Goal: Task Accomplishment & Management: Manage account settings

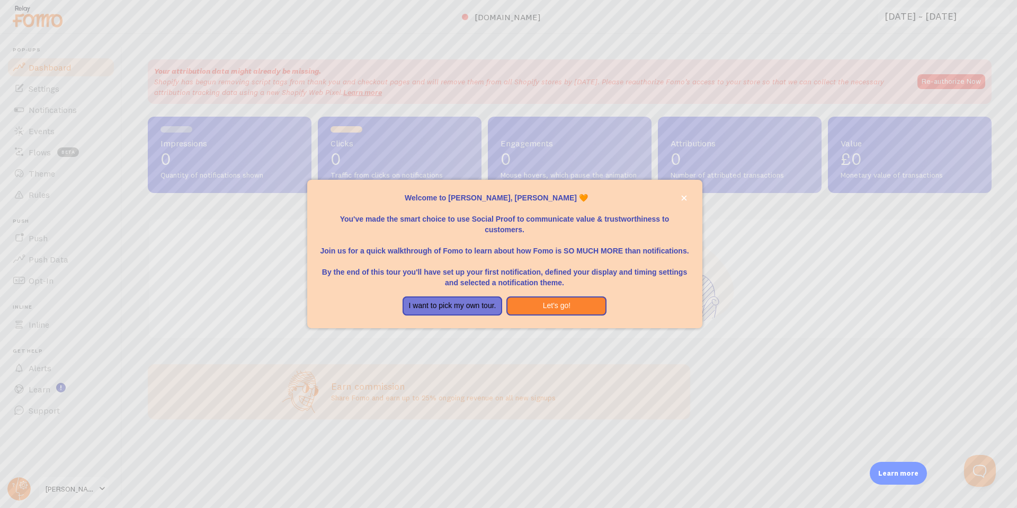
click at [503, 196] on p "Welcome to [PERSON_NAME], [PERSON_NAME] 🧡" at bounding box center [505, 197] width 370 height 11
drag, startPoint x: 437, startPoint y: 216, endPoint x: 491, endPoint y: 219, distance: 54.2
click at [491, 219] on p "You've made the smart choice to use Social Proof to communicate value & trustwo…" at bounding box center [505, 219] width 370 height 32
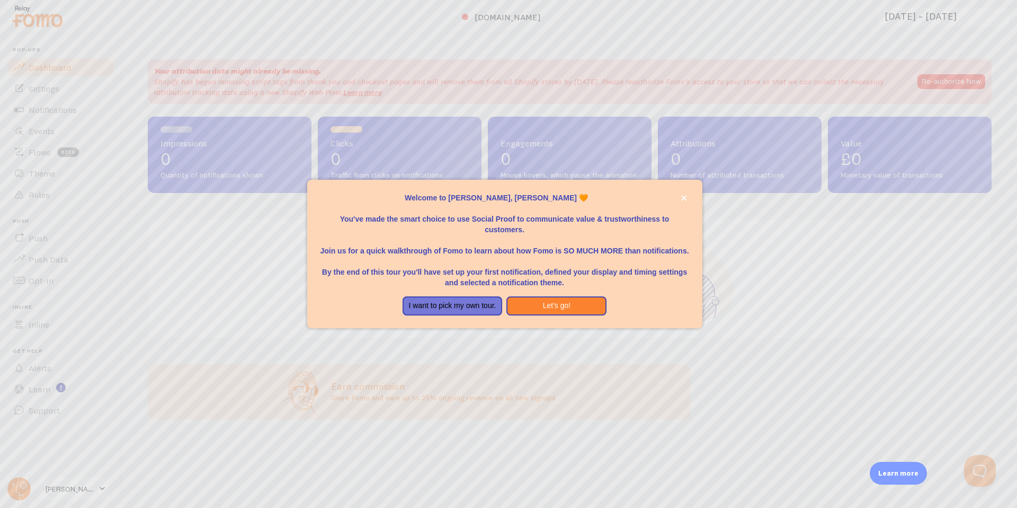
drag, startPoint x: 415, startPoint y: 219, endPoint x: 424, endPoint y: 218, distance: 9.1
click at [419, 218] on p "You've made the smart choice to use Social Proof to communicate value & trustwo…" at bounding box center [505, 219] width 370 height 32
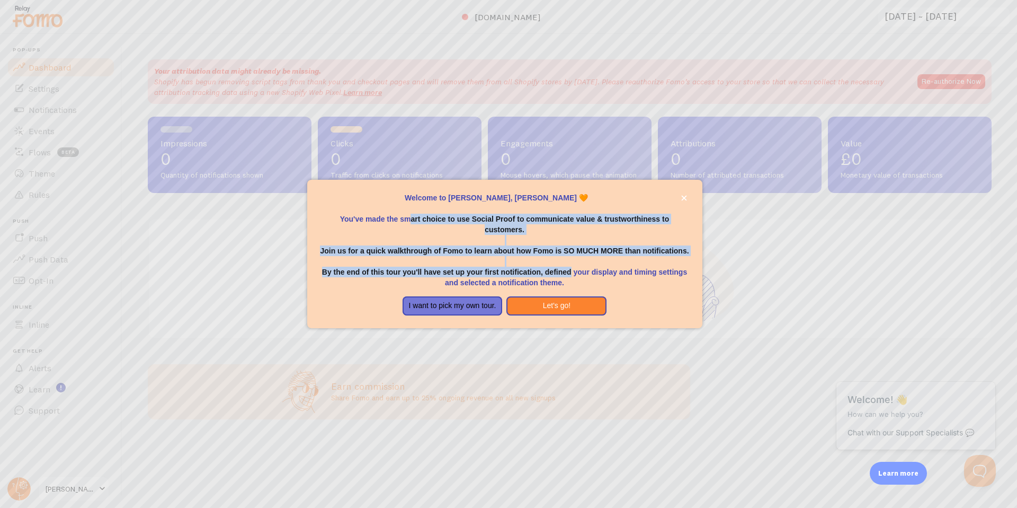
drag, startPoint x: 417, startPoint y: 218, endPoint x: 571, endPoint y: 276, distance: 164.6
click at [571, 276] on div "Welcome to [PERSON_NAME], [PERSON_NAME] 🧡 You've made the smart choice to use S…" at bounding box center [505, 239] width 370 height 95
click at [578, 307] on button "Let's go!" at bounding box center [557, 305] width 100 height 19
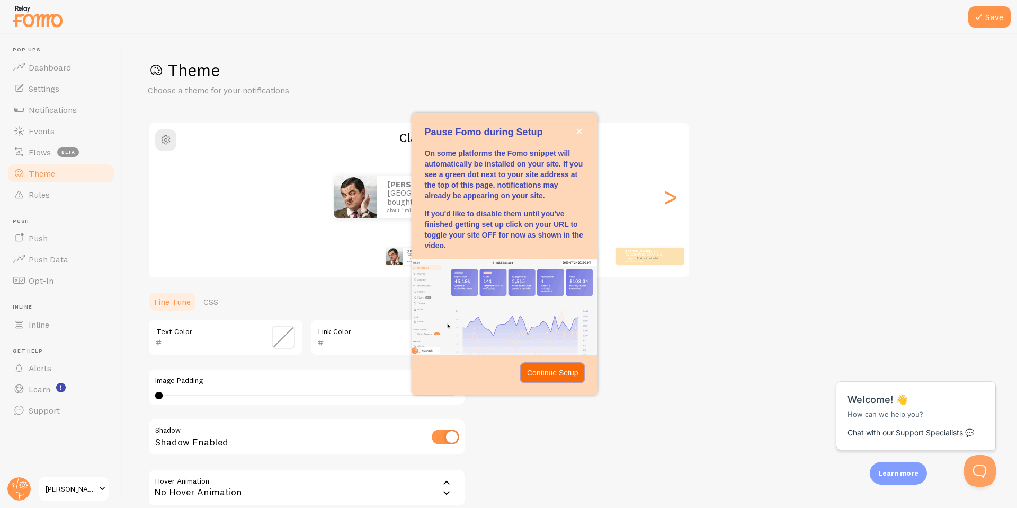
click at [559, 375] on p "Continue Setup" at bounding box center [552, 372] width 51 height 11
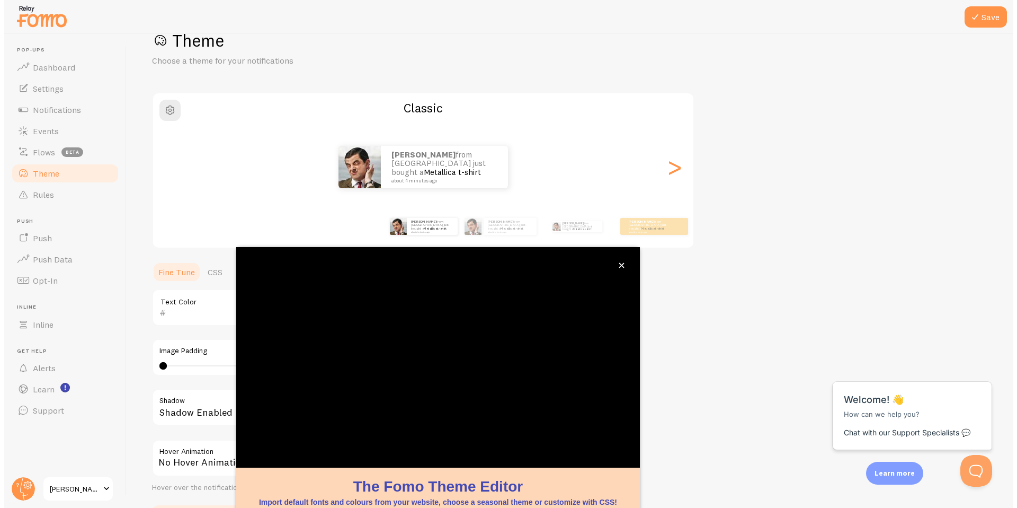
scroll to position [31, 0]
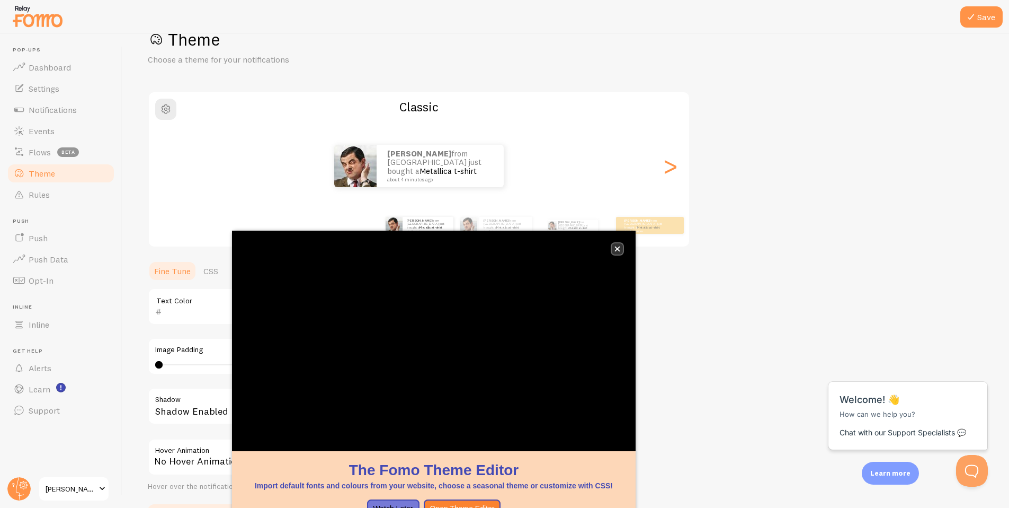
click at [615, 247] on icon "close," at bounding box center [618, 249] width 6 height 6
click at [620, 250] on button "close," at bounding box center [617, 248] width 11 height 11
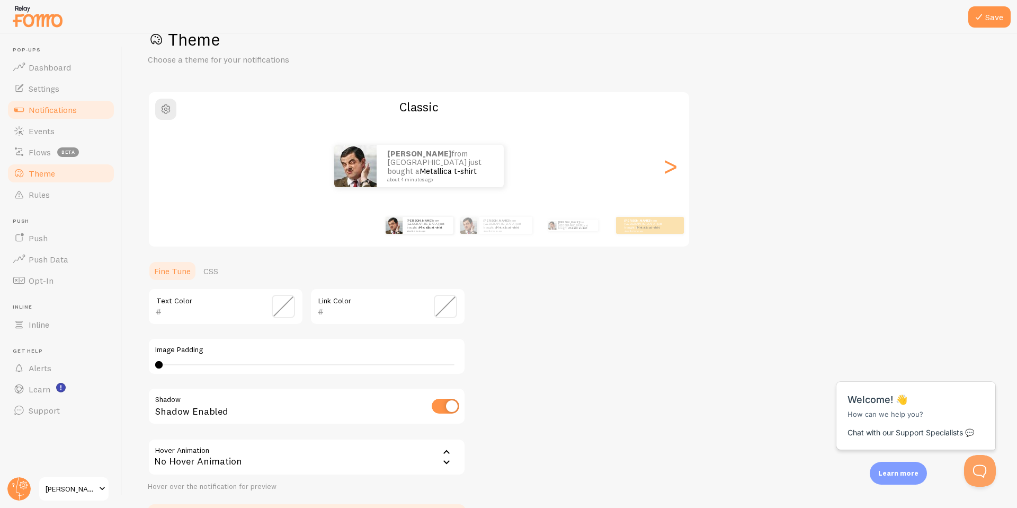
click at [52, 104] on span "Notifications" at bounding box center [53, 109] width 48 height 11
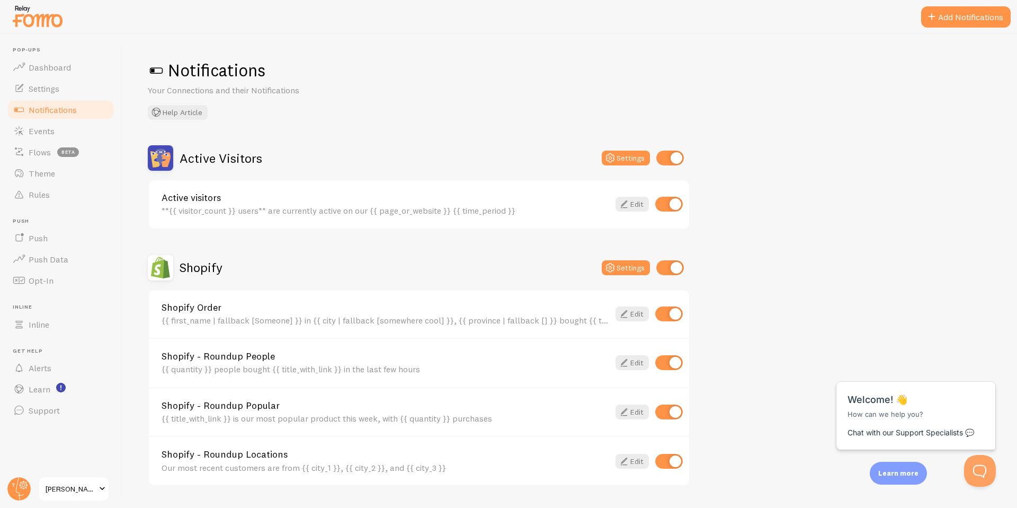
click at [663, 153] on input "checkbox" at bounding box center [670, 157] width 28 height 15
checkbox input "false"
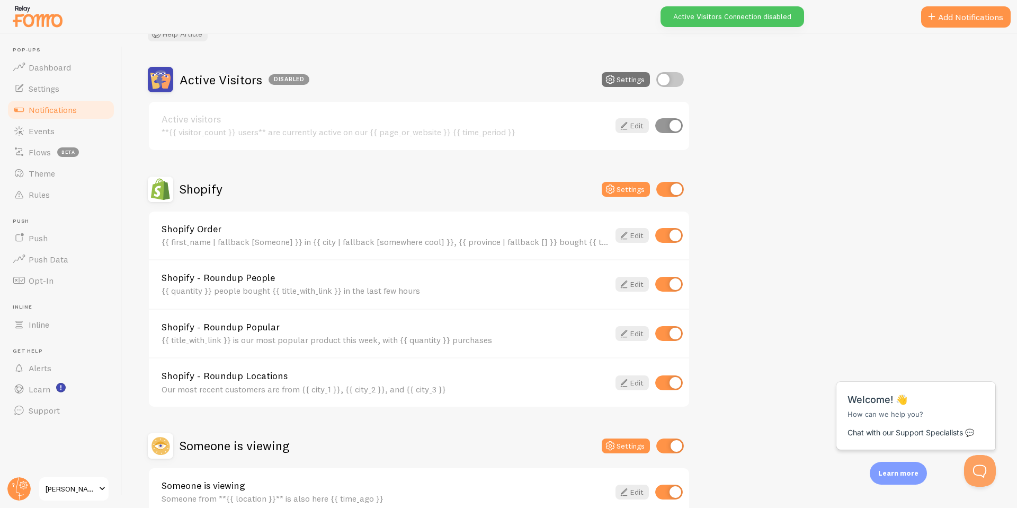
scroll to position [81, 0]
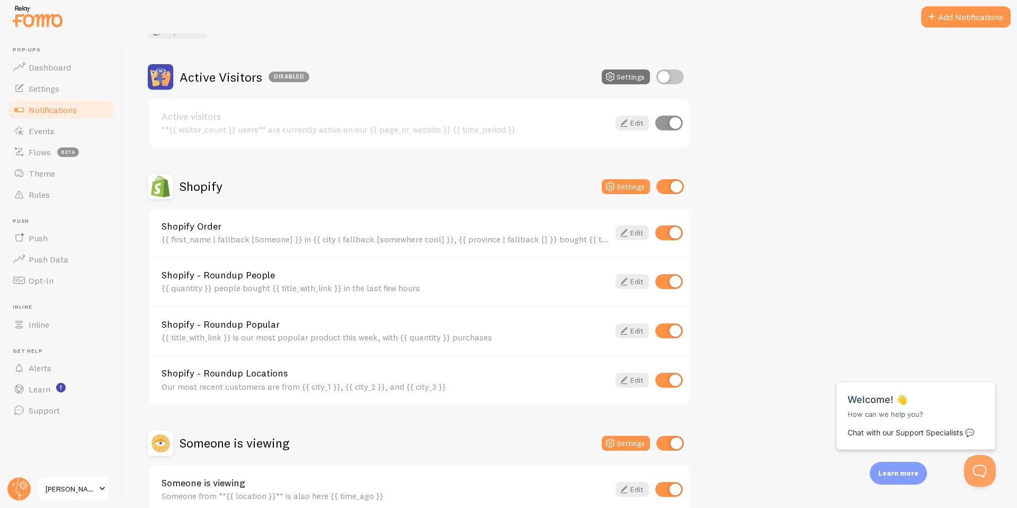
click at [670, 186] on input "checkbox" at bounding box center [670, 186] width 28 height 15
checkbox input "false"
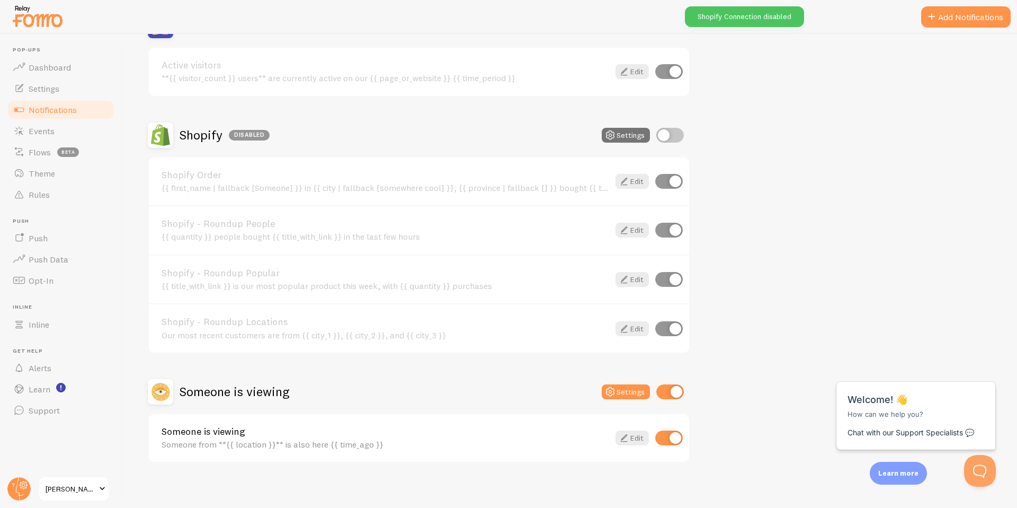
scroll to position [138, 0]
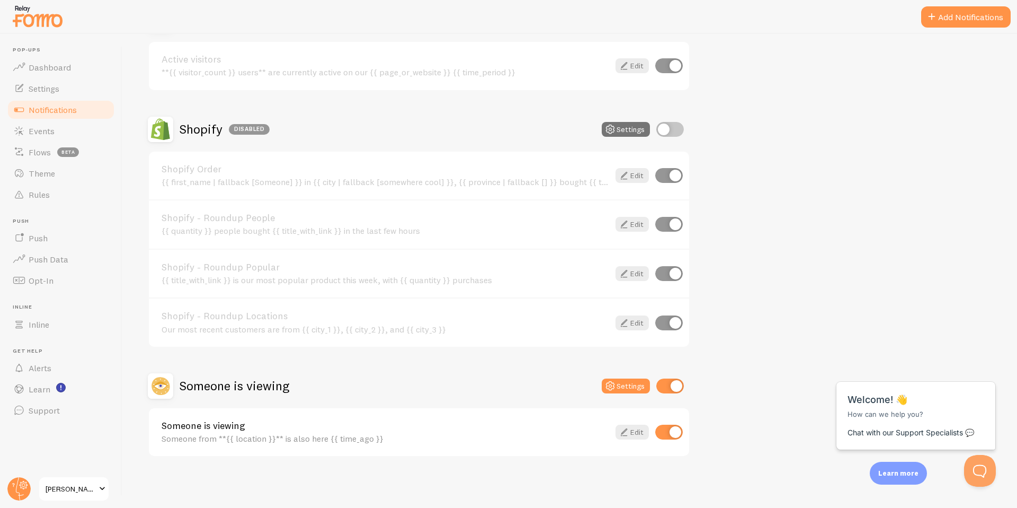
click at [668, 386] on input "checkbox" at bounding box center [670, 385] width 28 height 15
checkbox input "false"
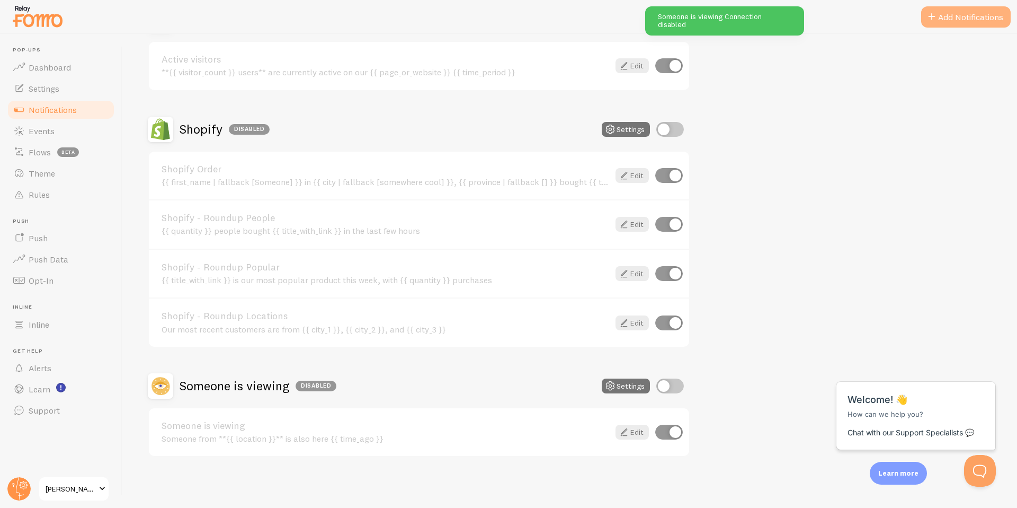
click at [956, 10] on button "Add Notifications" at bounding box center [966, 16] width 90 height 21
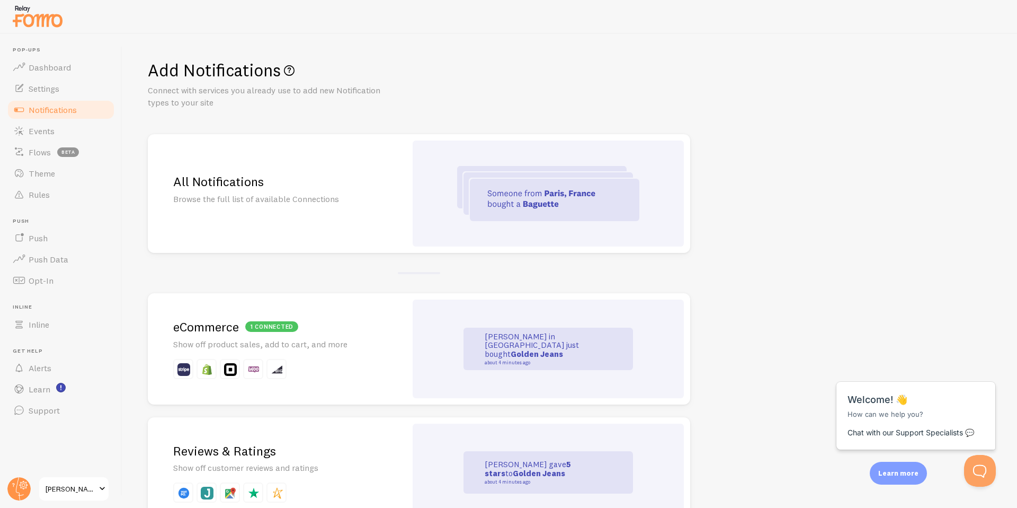
click at [571, 362] on div "[PERSON_NAME] in [GEOGRAPHIC_DATA] just bought Golden Jeans about 4 minutes ago" at bounding box center [549, 348] width 170 height 42
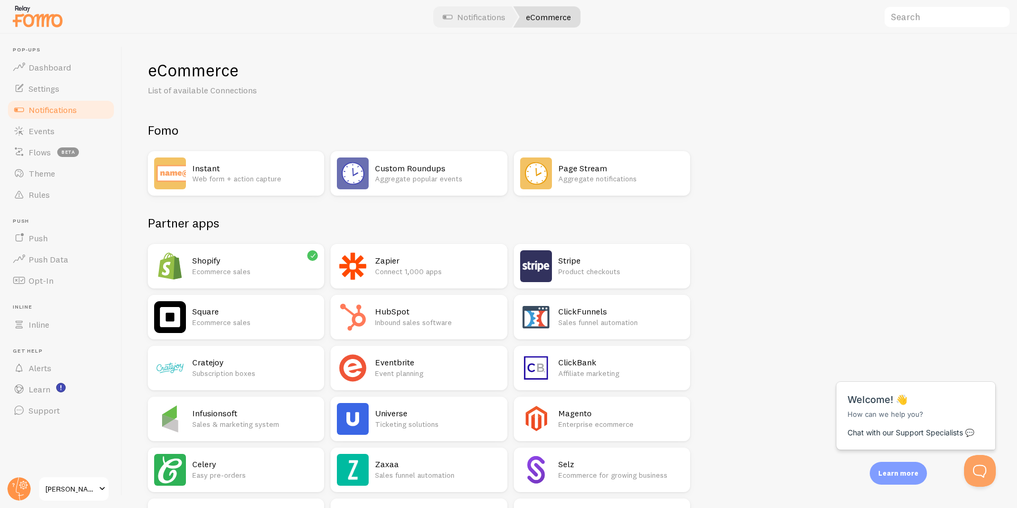
click at [240, 251] on div "Shopify Ecommerce sales" at bounding box center [255, 266] width 126 height 32
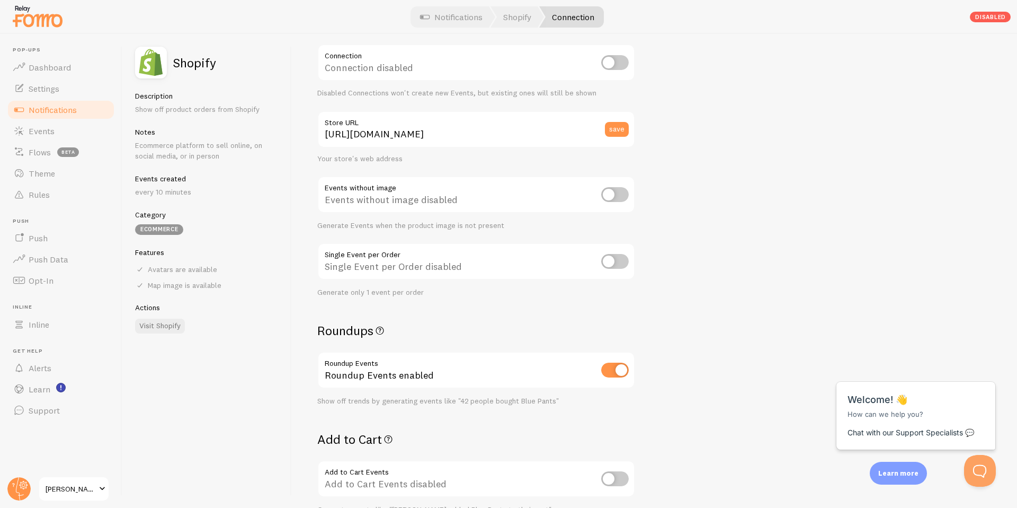
scroll to position [49, 0]
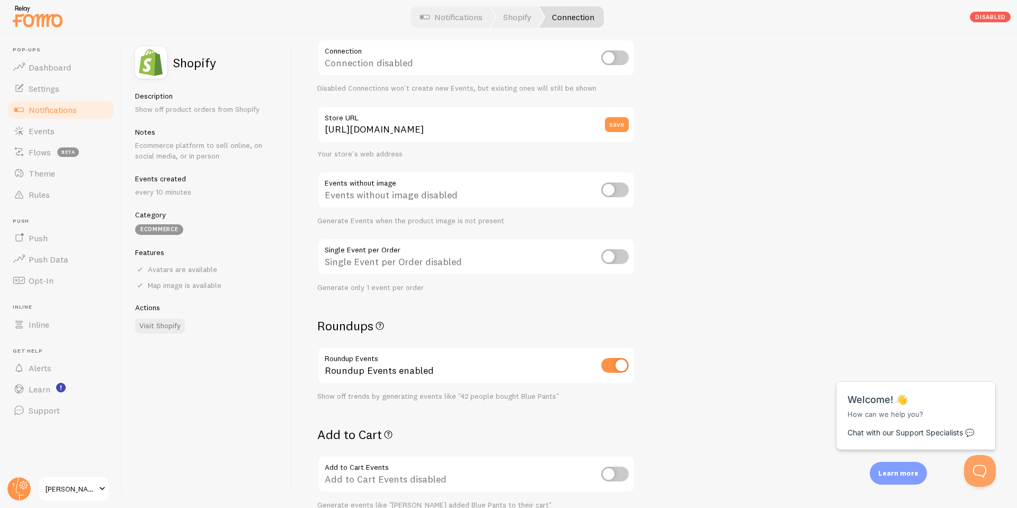
click at [375, 195] on div "Events without image disabled" at bounding box center [476, 190] width 318 height 39
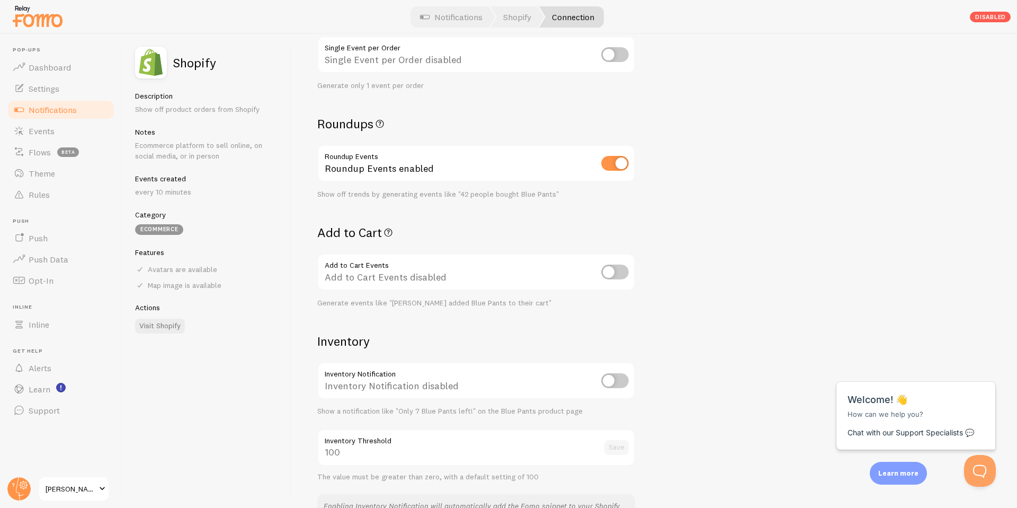
scroll to position [279, 0]
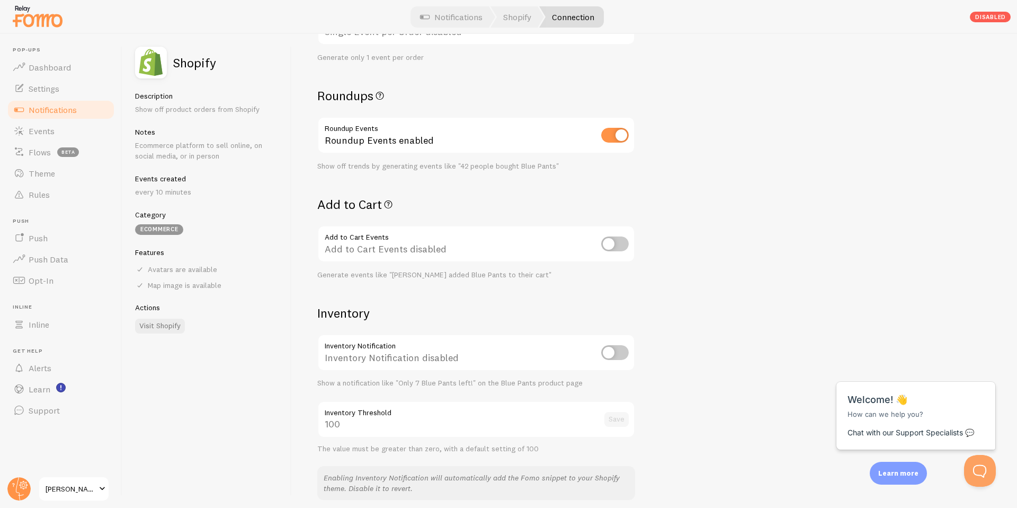
click at [608, 134] on input "checkbox" at bounding box center [615, 135] width 28 height 15
checkbox input "false"
click at [608, 134] on input "checkbox" at bounding box center [615, 135] width 28 height 15
checkbox input "false"
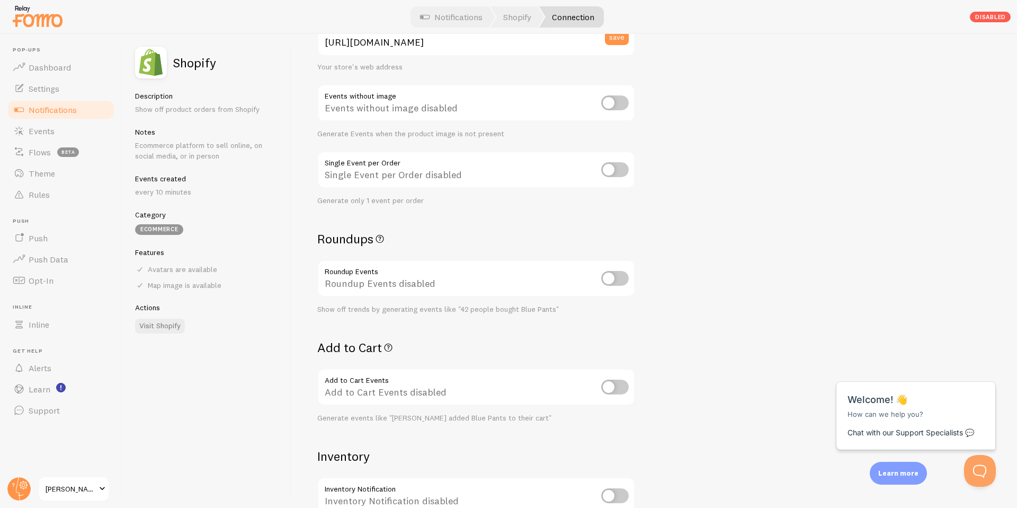
scroll to position [0, 0]
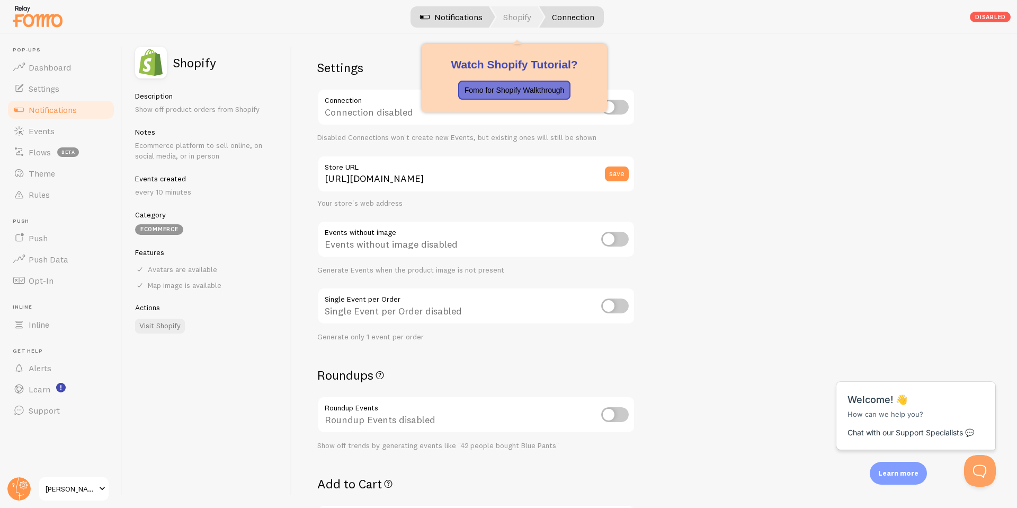
click at [514, 17] on link "Shopify" at bounding box center [518, 16] width 54 height 21
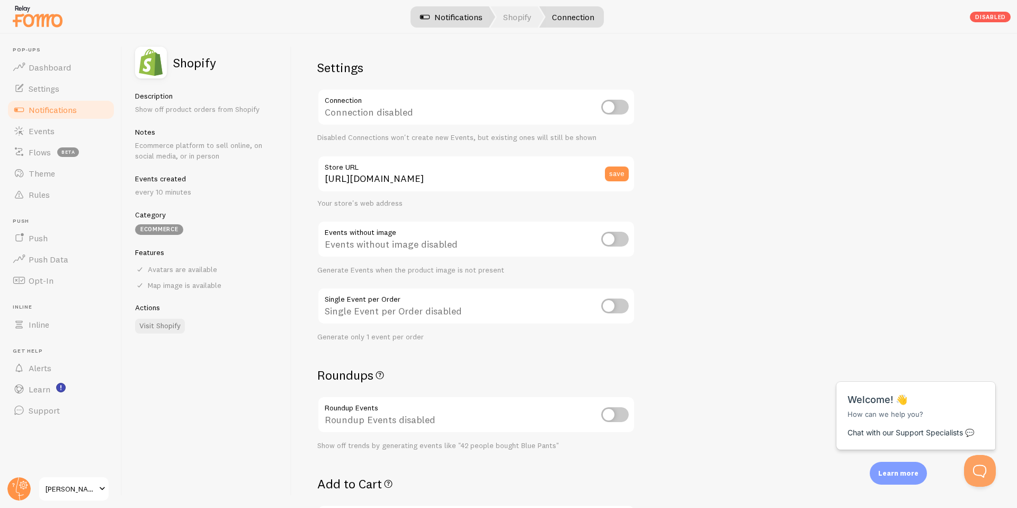
click at [439, 19] on link "Notifications" at bounding box center [451, 16] width 88 height 21
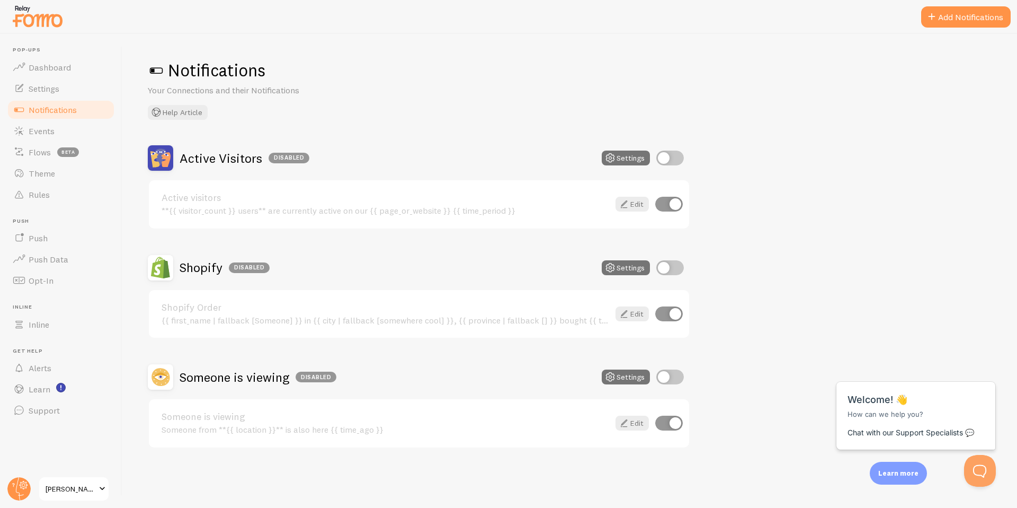
click at [587, 331] on div "Shopify Order {{ first_name | fallback [Someone] }} in {{ city | fallback [some…" at bounding box center [419, 314] width 540 height 48
click at [636, 314] on link "Edit" at bounding box center [632, 313] width 33 height 15
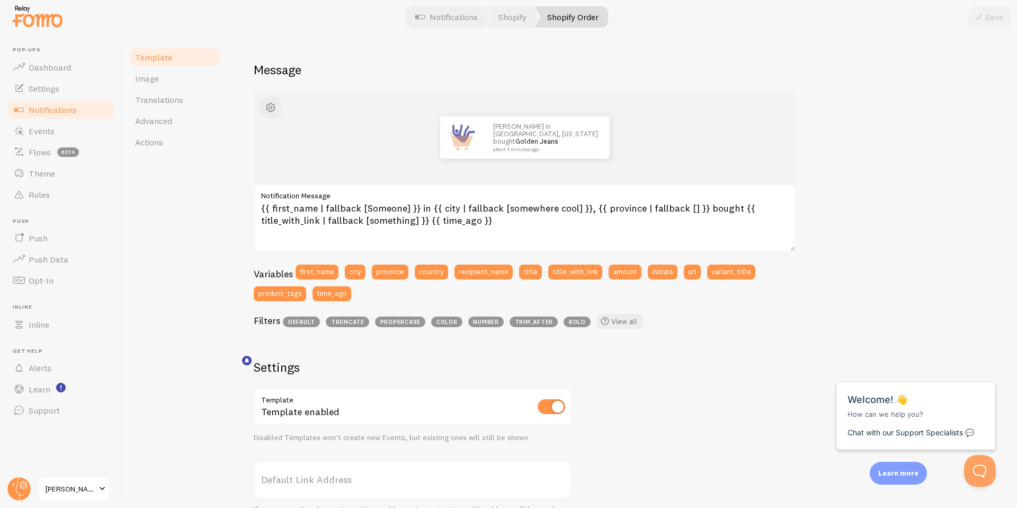
scroll to position [191, 0]
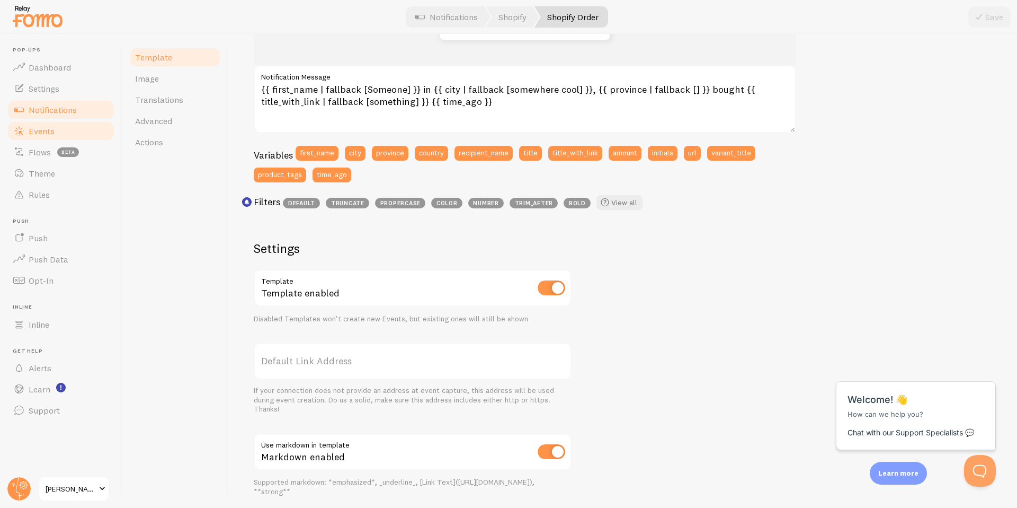
click at [74, 126] on link "Events" at bounding box center [60, 130] width 109 height 21
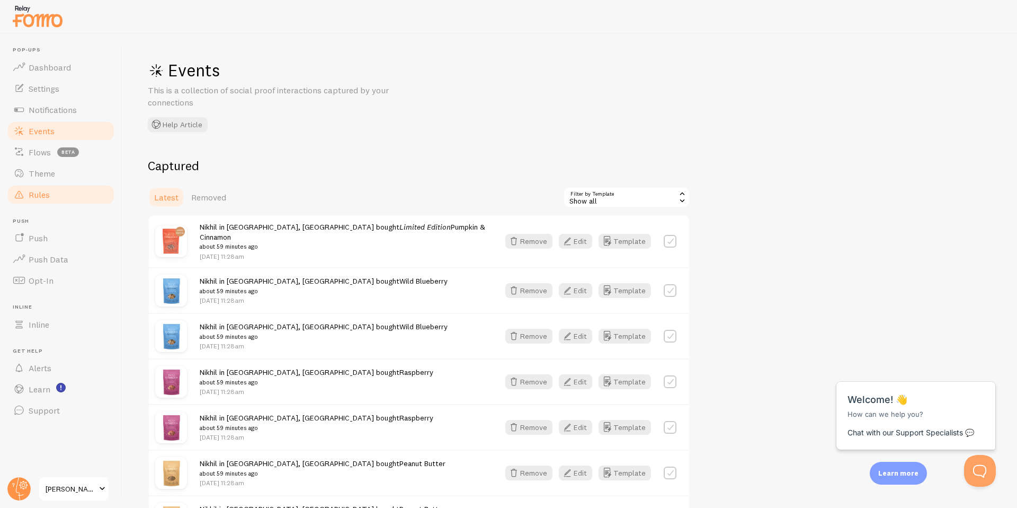
click at [45, 197] on span "Rules" at bounding box center [39, 194] width 21 height 11
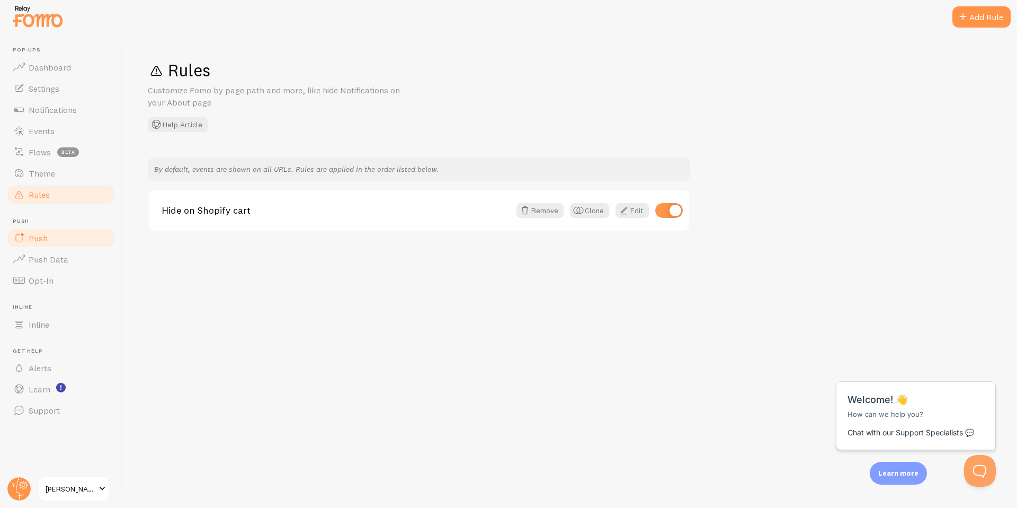
click at [44, 233] on span "Push" at bounding box center [38, 238] width 19 height 11
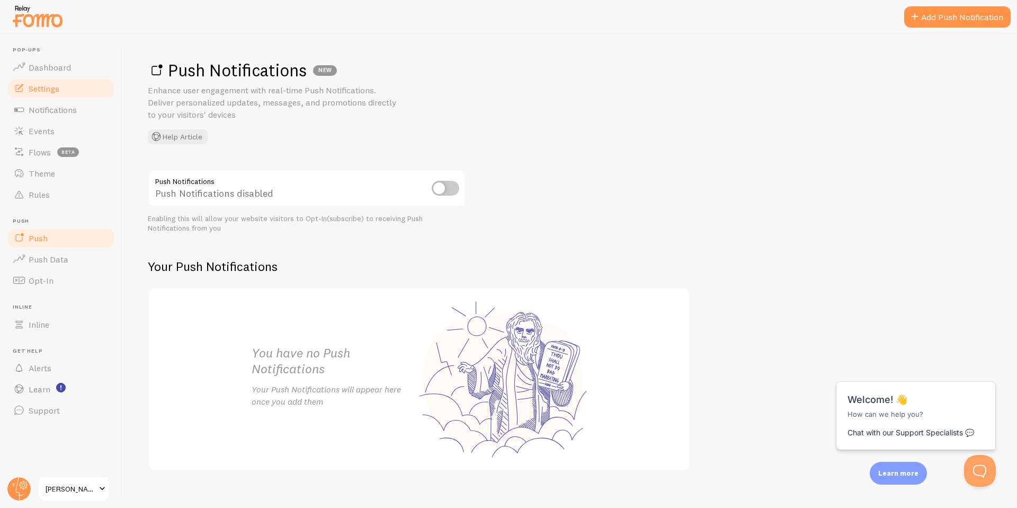
click at [43, 90] on span "Settings" at bounding box center [44, 88] width 31 height 11
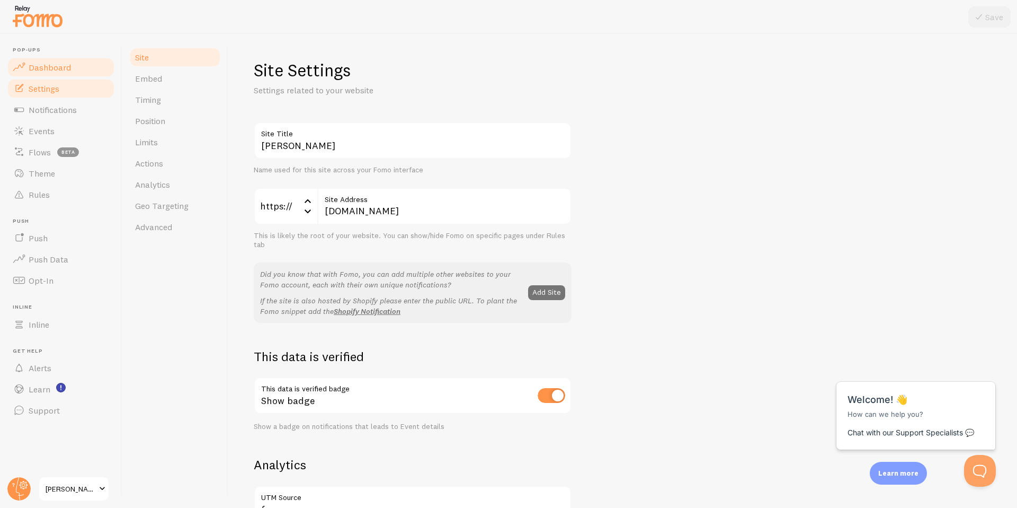
click at [57, 61] on link "Dashboard" at bounding box center [60, 67] width 109 height 21
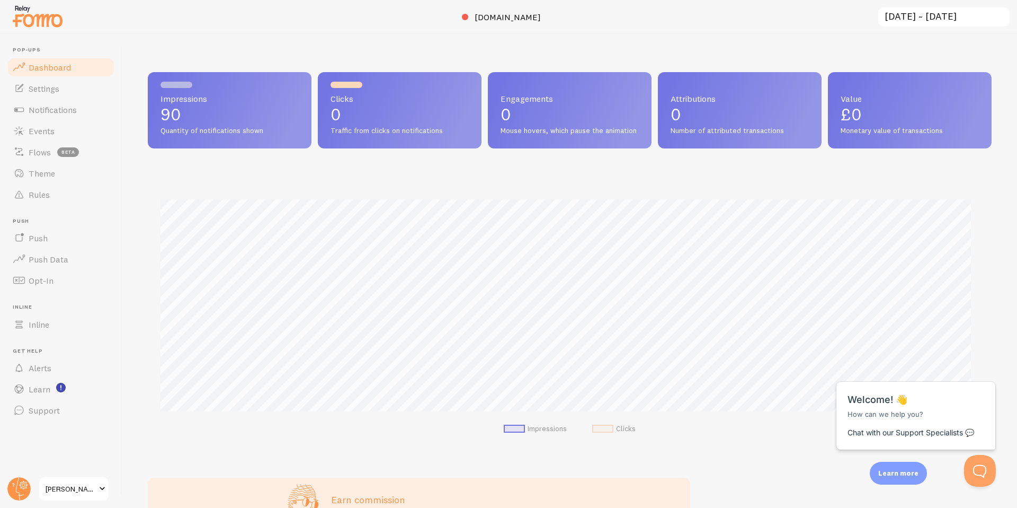
scroll to position [278, 836]
click at [63, 85] on link "Settings" at bounding box center [60, 88] width 109 height 21
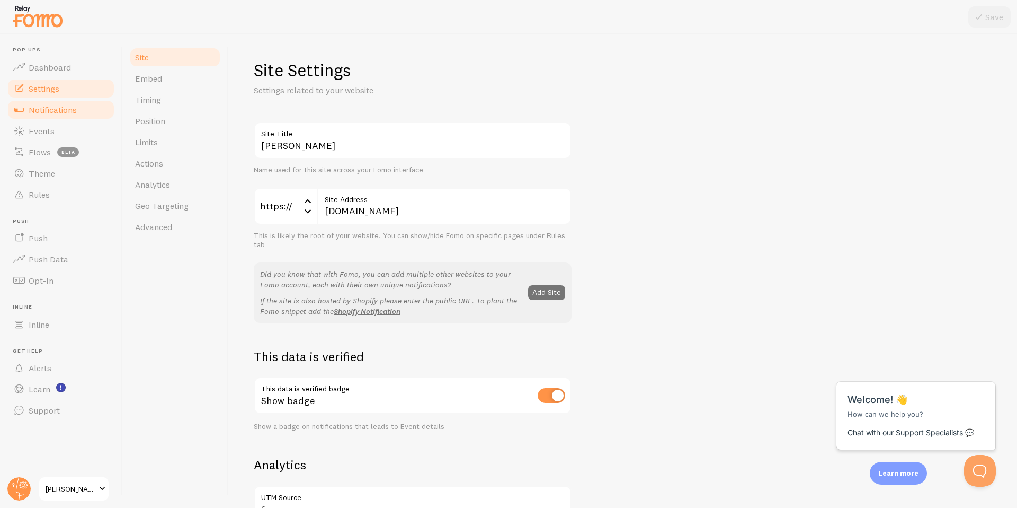
click at [54, 101] on link "Notifications" at bounding box center [60, 109] width 109 height 21
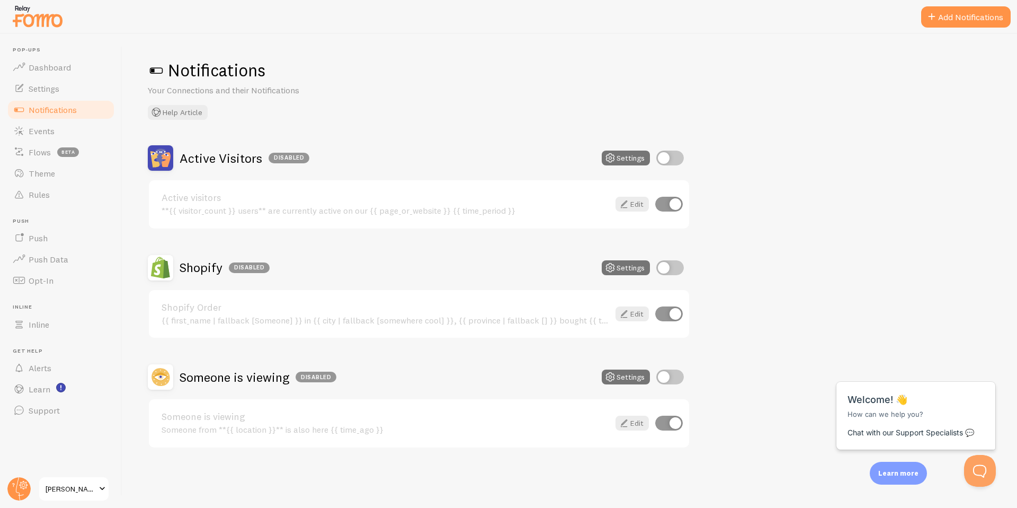
click at [216, 267] on h2 "Shopify Disabled" at bounding box center [225, 267] width 90 height 16
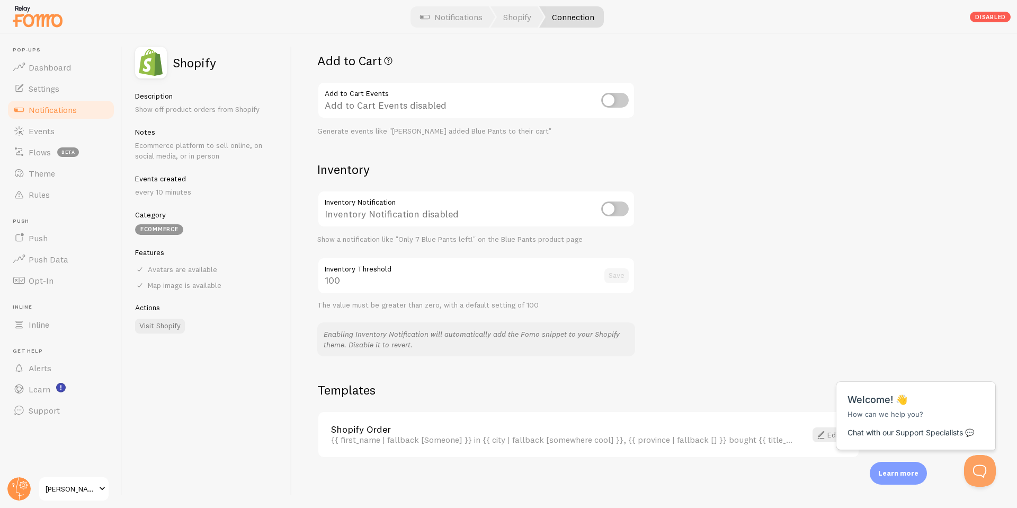
scroll to position [424, 0]
click at [530, 443] on div "Shopify Order {{ first_name | fallback [Someone] }} in {{ city | fallback [some…" at bounding box center [588, 433] width 540 height 45
click at [982, 372] on span "Close" at bounding box center [974, 370] width 17 height 8
click at [827, 428] on span at bounding box center [821, 433] width 13 height 13
